Goal: Transaction & Acquisition: Book appointment/travel/reservation

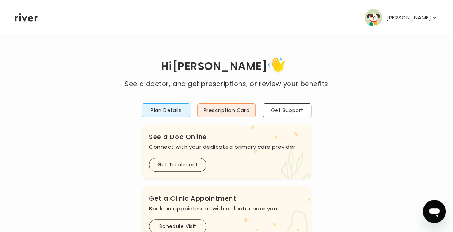
click at [428, 17] on p "[PERSON_NAME]" at bounding box center [409, 18] width 45 height 10
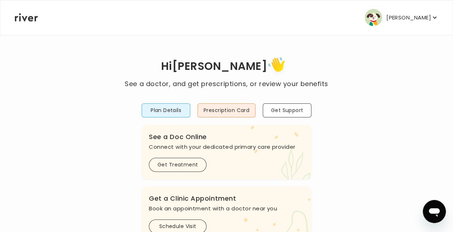
click at [415, 20] on p "[PERSON_NAME]" at bounding box center [409, 18] width 45 height 10
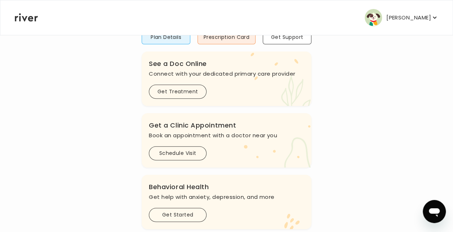
scroll to position [108, 0]
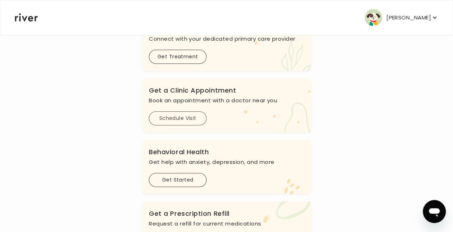
click at [186, 118] on button "Schedule Visit" at bounding box center [178, 118] width 58 height 14
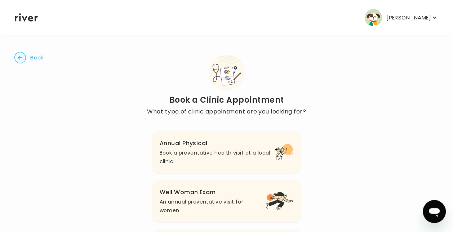
scroll to position [72, 0]
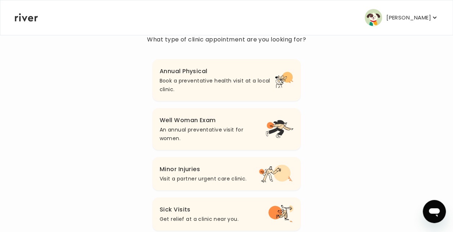
click at [188, 120] on h3 "Well Woman Exam" at bounding box center [213, 120] width 106 height 10
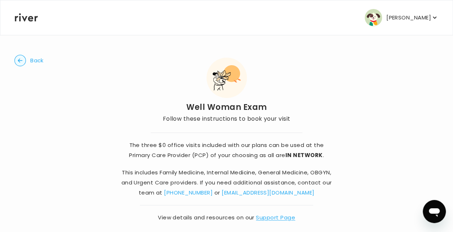
scroll to position [36, 0]
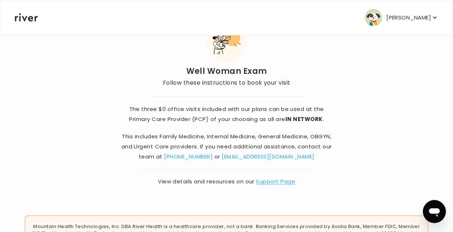
click at [264, 182] on link "Support Page" at bounding box center [275, 182] width 39 height 8
